Goal: Register for event/course

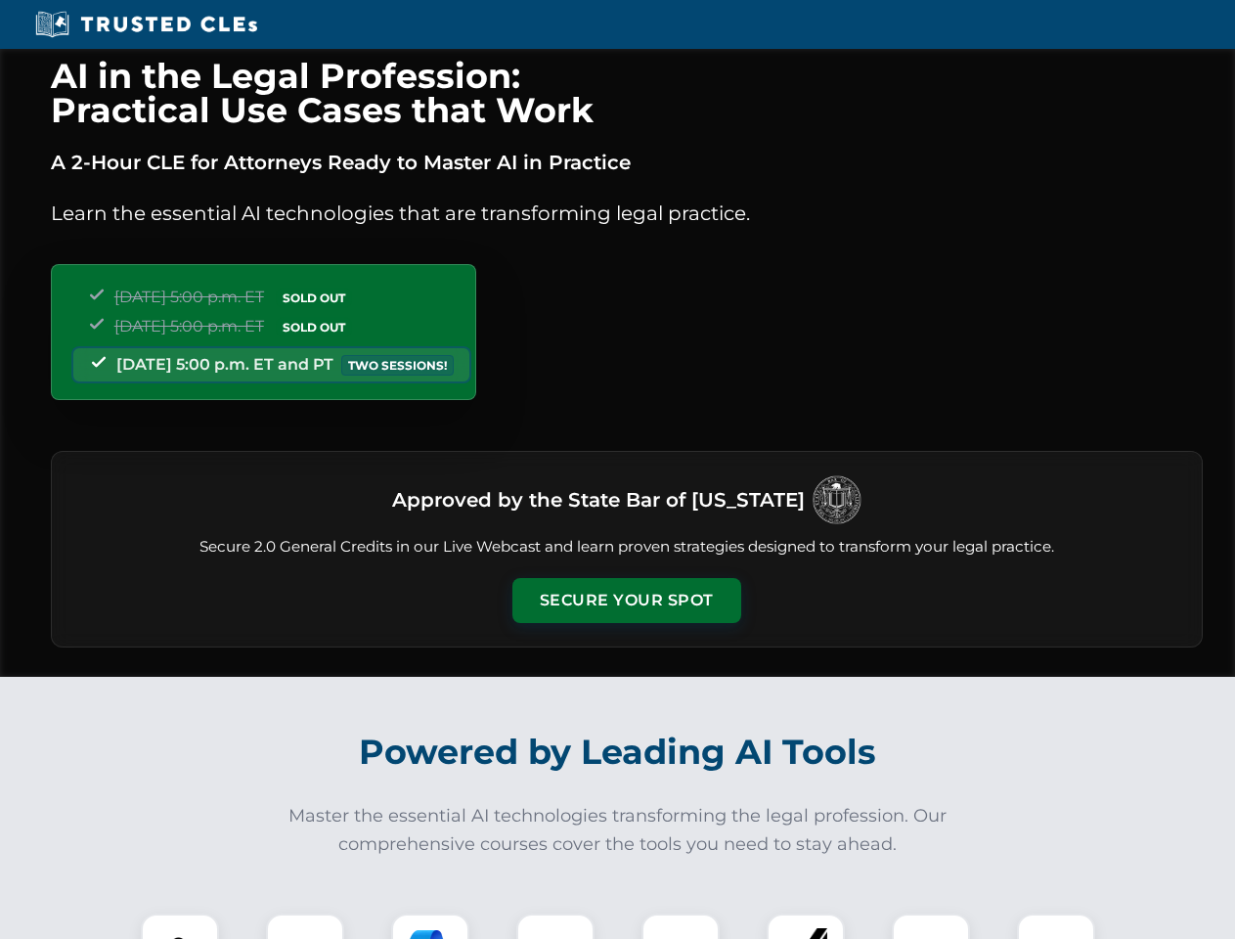
click at [626, 601] on button "Secure Your Spot" at bounding box center [626, 600] width 229 height 45
click at [180, 926] on img at bounding box center [180, 952] width 57 height 57
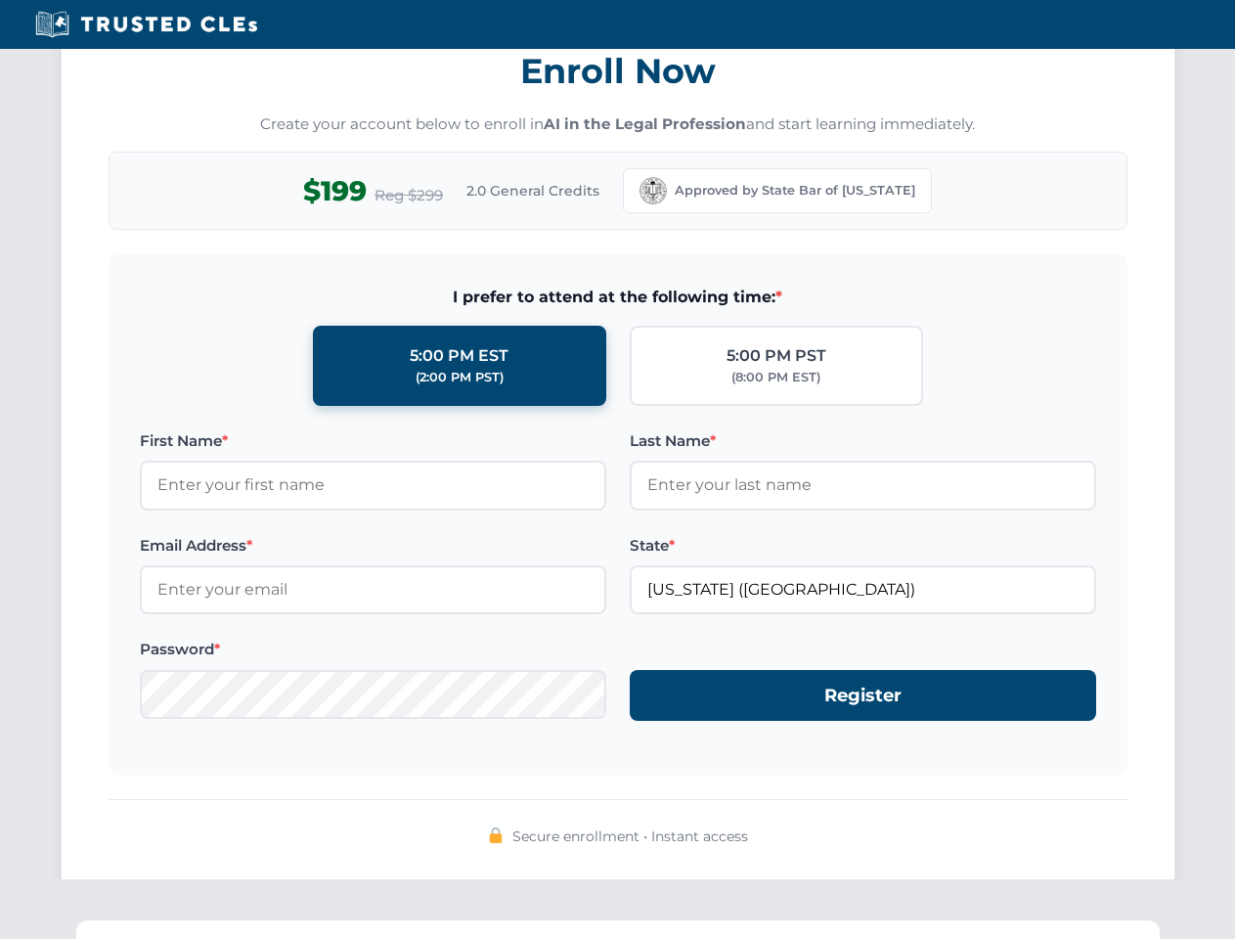
scroll to position [1920, 0]
